Goal: Task Accomplishment & Management: Use online tool/utility

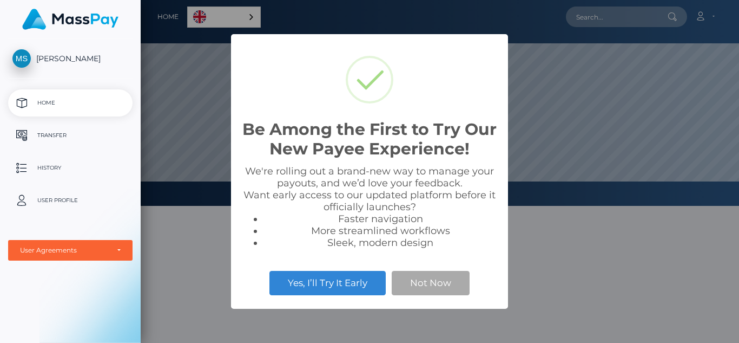
scroll to position [206, 599]
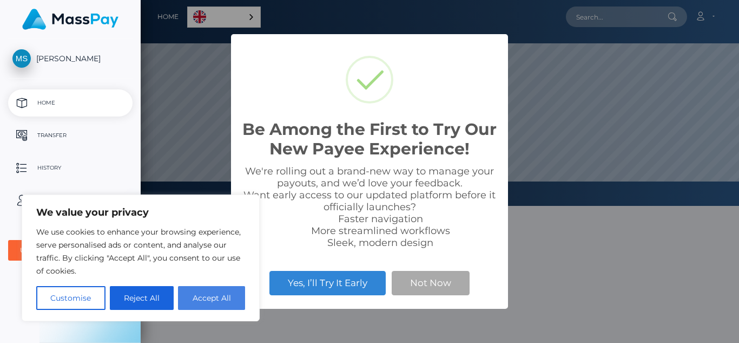
click at [204, 302] on button "Accept All" at bounding box center [211, 298] width 67 height 24
checkbox input "true"
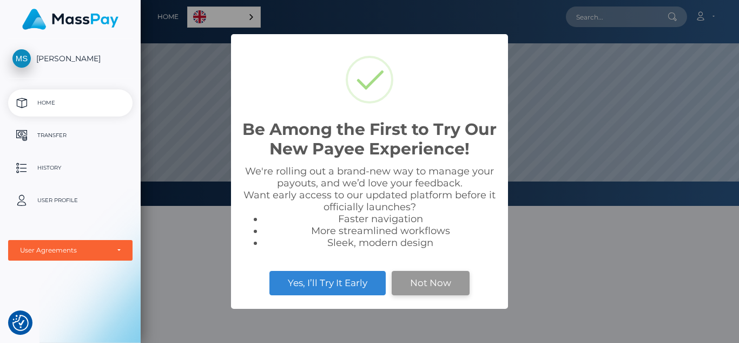
click at [428, 290] on button "Not Now" at bounding box center [431, 283] width 78 height 24
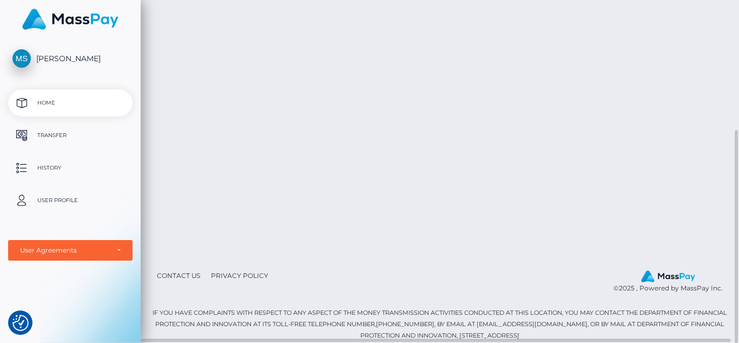
scroll to position [0, 0]
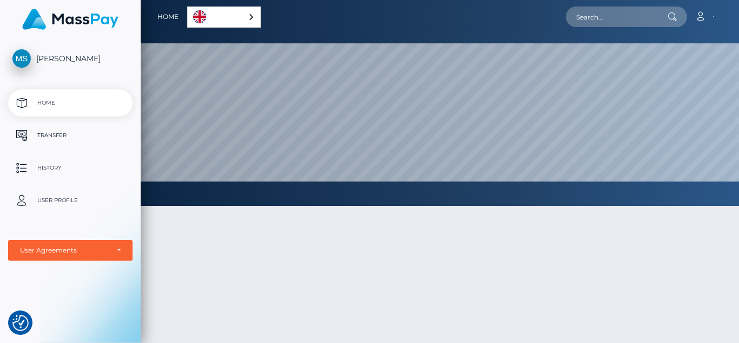
click at [65, 136] on p "Transfer" at bounding box center [70, 135] width 116 height 16
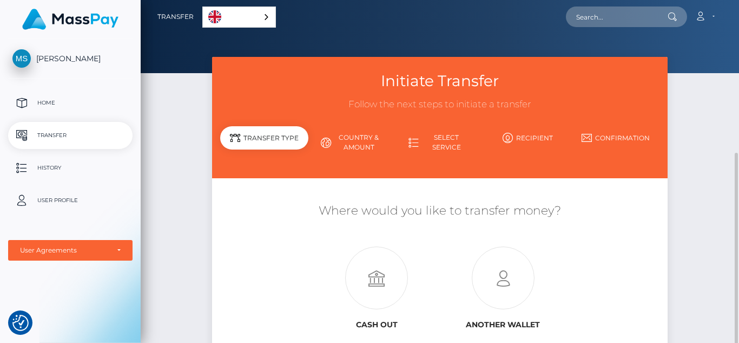
scroll to position [90, 0]
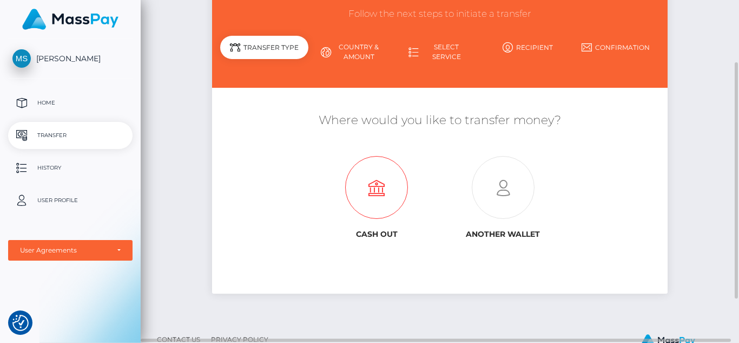
click at [377, 186] on icon at bounding box center [376, 187] width 127 height 63
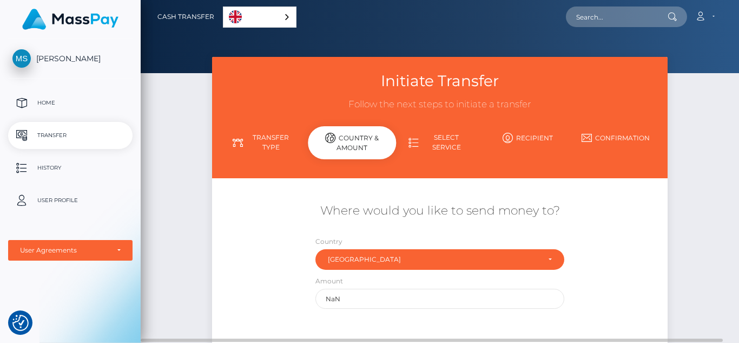
scroll to position [90, 0]
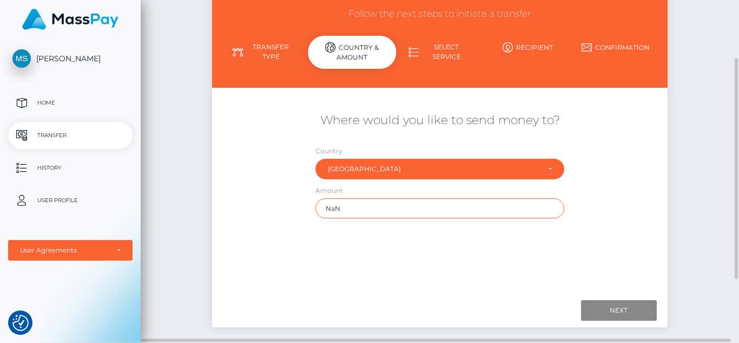
drag, startPoint x: 359, startPoint y: 208, endPoint x: 285, endPoint y: 207, distance: 74.7
click at [285, 207] on div "Where would you like to send money to? Country Abkhazia Afghanistan Albania Alg…" at bounding box center [440, 165] width 456 height 117
click at [224, 156] on div "Where would you like to send money to? Country Abkhazia Afghanistan Albania Alg…" at bounding box center [440, 165] width 456 height 117
click at [364, 211] on input "NaN" at bounding box center [439, 208] width 249 height 20
drag, startPoint x: 340, startPoint y: 207, endPoint x: 300, endPoint y: 206, distance: 39.5
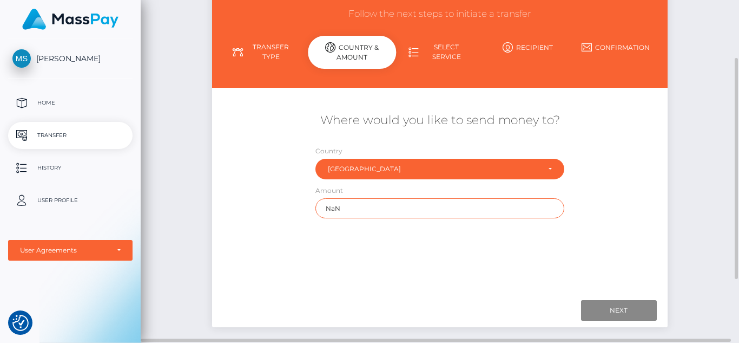
click at [300, 206] on div "Where would you like to send money to? Country Abkhazia Afghanistan Albania Alg…" at bounding box center [440, 165] width 456 height 117
click at [627, 139] on div "Where would you like to send money to?" at bounding box center [440, 126] width 456 height 38
drag, startPoint x: 395, startPoint y: 208, endPoint x: 297, endPoint y: 208, distance: 98.0
click at [297, 208] on div "Where would you like to send money to? Country Abkhazia Afghanistan Albania Alg…" at bounding box center [440, 165] width 456 height 117
click at [456, 204] on input "64" at bounding box center [439, 208] width 249 height 20
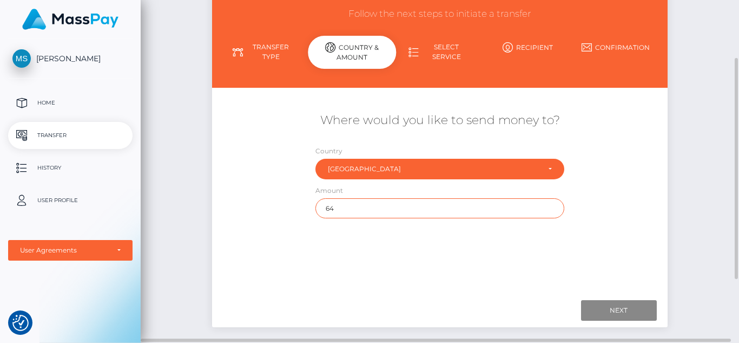
type input "64"
click at [641, 193] on div "Where would you like to send money to? Country Abkhazia Afghanistan Albania Alg…" at bounding box center [440, 165] width 456 height 117
click at [617, 308] on input "Next" at bounding box center [619, 310] width 76 height 21
click at [387, 210] on input "64" at bounding box center [439, 208] width 249 height 20
click at [250, 201] on div "Where would you like to send money to? Country Abkhazia Afghanistan Albania Alg…" at bounding box center [440, 165] width 456 height 117
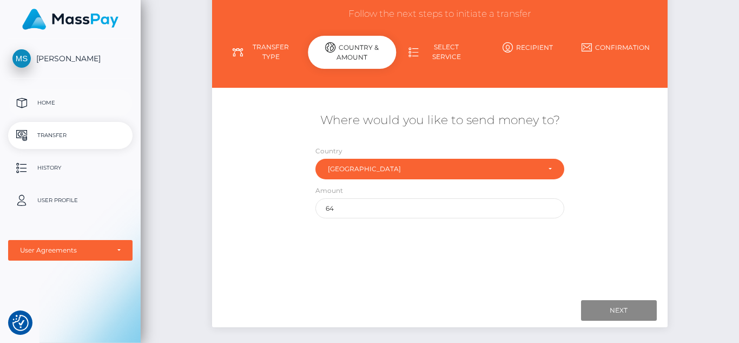
click at [43, 98] on p "Home" at bounding box center [70, 103] width 116 height 16
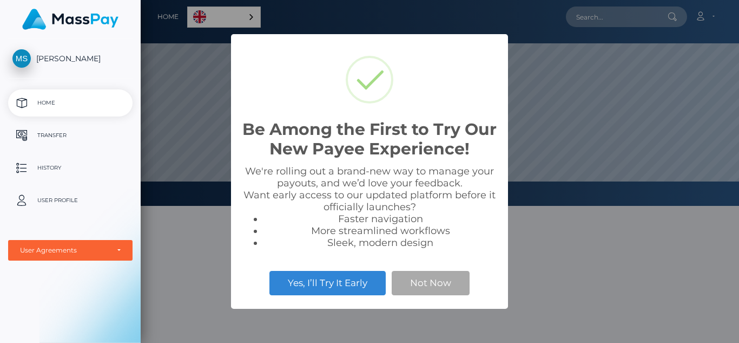
scroll to position [206, 599]
click at [438, 277] on button "Not Now" at bounding box center [431, 283] width 78 height 24
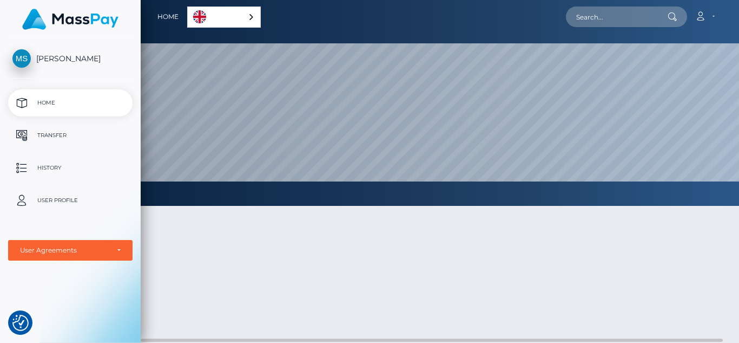
click at [248, 17] on div "English" at bounding box center [224, 16] width 74 height 21
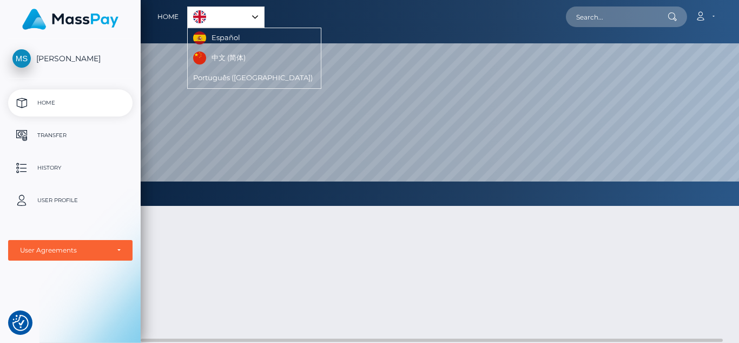
click at [248, 17] on link "English" at bounding box center [226, 17] width 76 height 20
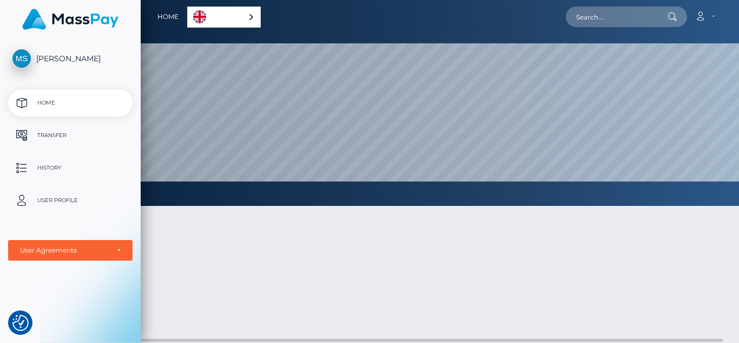
click at [206, 240] on div at bounding box center [440, 327] width 599 height 276
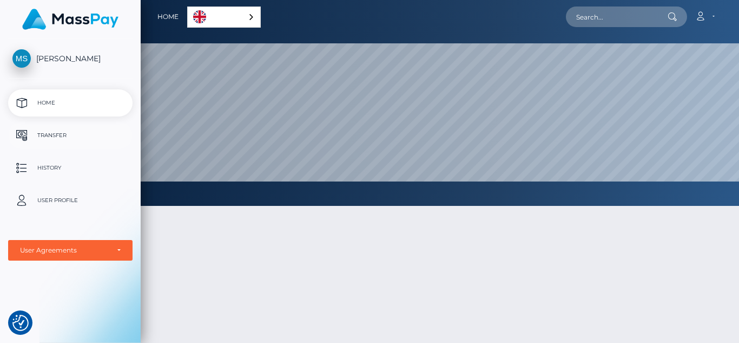
click at [50, 136] on p "Transfer" at bounding box center [70, 135] width 116 height 16
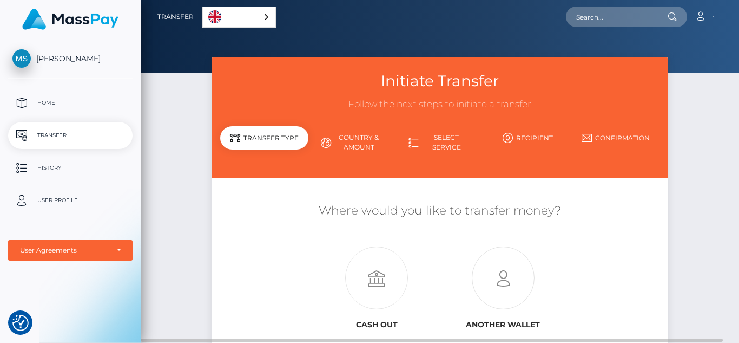
scroll to position [90, 0]
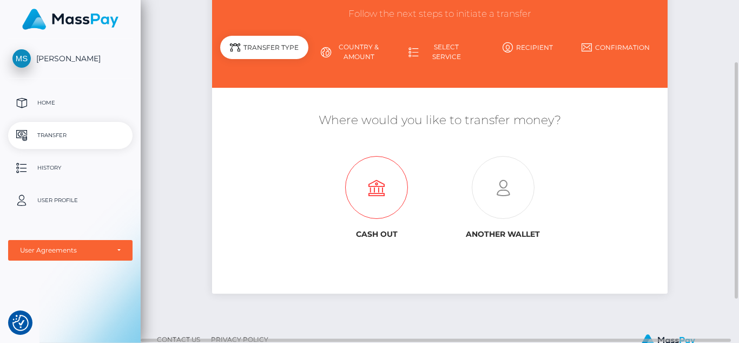
click at [374, 181] on icon at bounding box center [376, 187] width 127 height 63
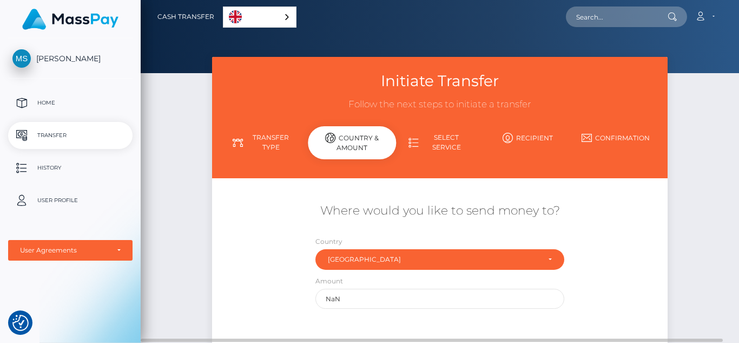
scroll to position [90, 0]
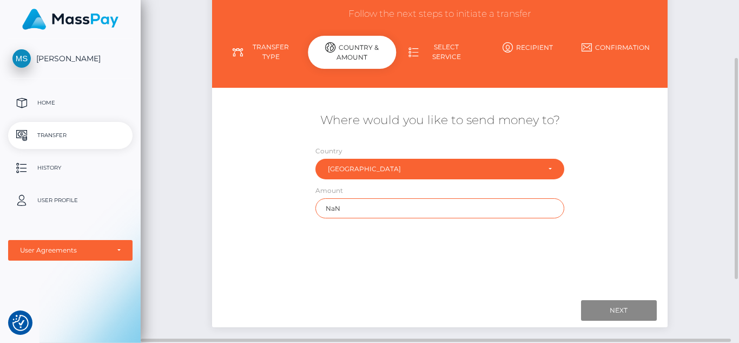
click at [402, 200] on input "NaN" at bounding box center [439, 208] width 249 height 20
drag, startPoint x: 374, startPoint y: 211, endPoint x: 305, endPoint y: 211, distance: 69.8
click at [305, 211] on div "Where would you like to send money to? Country Abkhazia Afghanistan Albania Alg…" at bounding box center [440, 165] width 456 height 117
type input "64.00"
drag, startPoint x: 563, startPoint y: 200, endPoint x: 580, endPoint y: 198, distance: 16.9
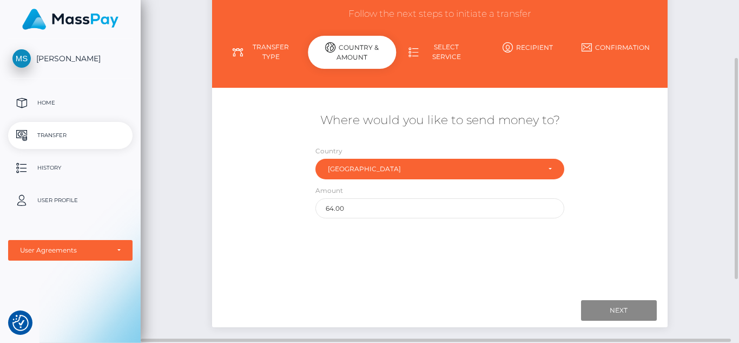
click at [567, 199] on div "Amount 64.00" at bounding box center [440, 204] width 266 height 39
click at [589, 195] on div "Where would you like to send money to? Country Abkhazia Afghanistan Albania Alg…" at bounding box center [440, 165] width 456 height 117
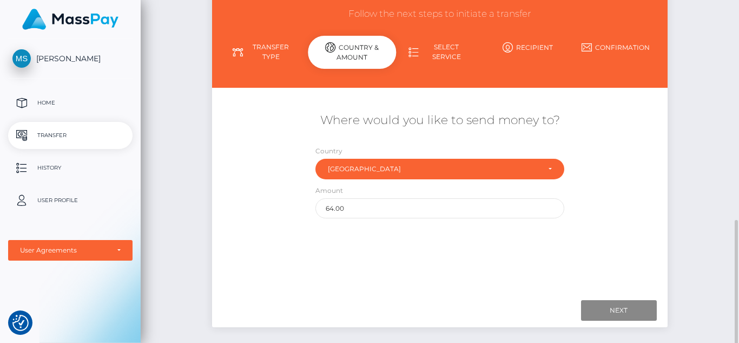
scroll to position [188, 0]
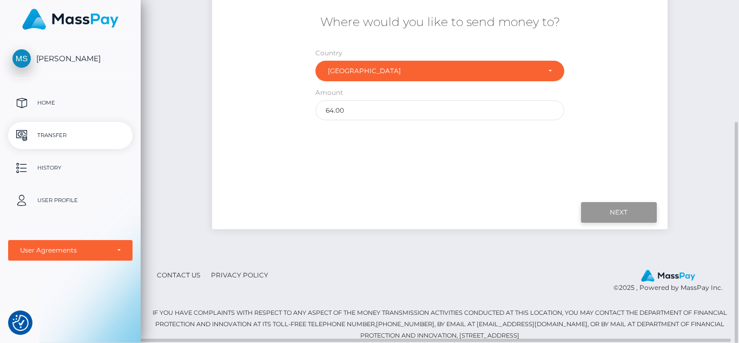
click at [609, 216] on input "Next" at bounding box center [619, 212] width 76 height 21
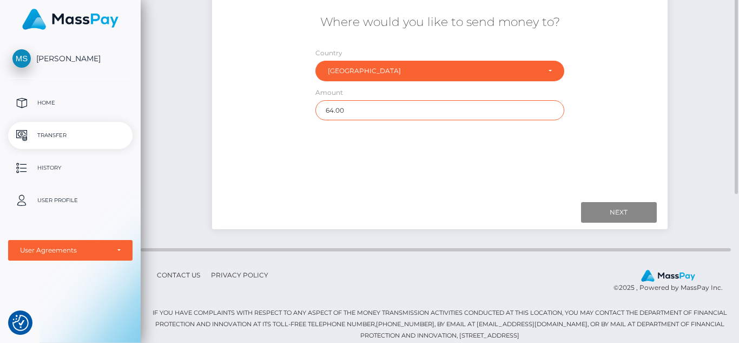
scroll to position [0, 0]
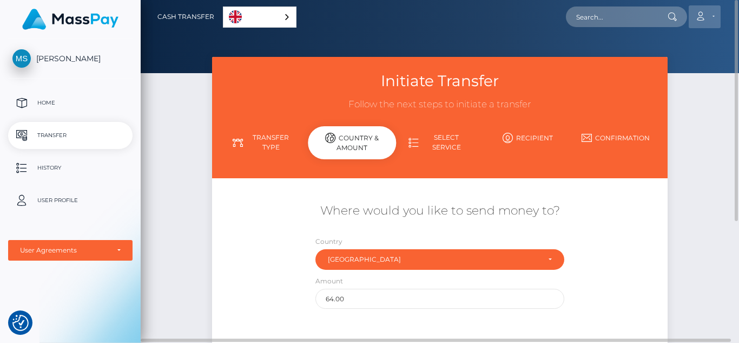
click at [717, 15] on link "Account" at bounding box center [705, 16] width 32 height 23
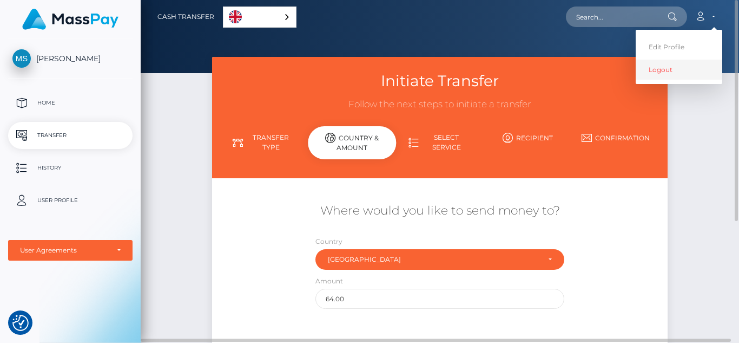
click at [663, 70] on link "Logout" at bounding box center [679, 70] width 87 height 20
